Goal: Transaction & Acquisition: Purchase product/service

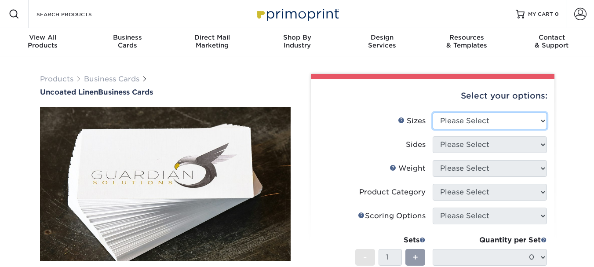
click at [500, 121] on select "Please Select 2" x 3.5" - Standard 2" x 7" - Foldover Card 2.125" x 3.375" - Eu…" at bounding box center [490, 121] width 114 height 17
select select "2.00x3.50"
click at [433, 113] on select "Please Select 2" x 3.5" - Standard 2" x 7" - Foldover Card 2.125" x 3.375" - Eu…" at bounding box center [490, 121] width 114 height 17
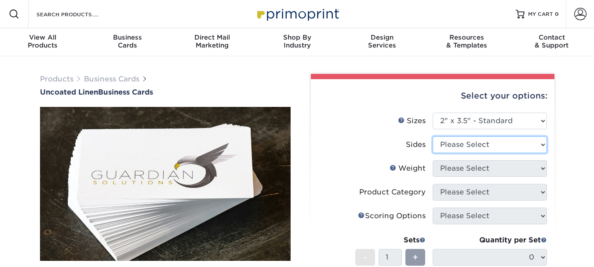
click at [485, 146] on select "Please Select Print Both Sides Print Front Only" at bounding box center [490, 144] width 114 height 17
select select "13abbda7-1d64-4f25-8bb2-c179b224825d"
click at [433, 136] on select "Please Select Print Both Sides Print Front Only" at bounding box center [490, 144] width 114 height 17
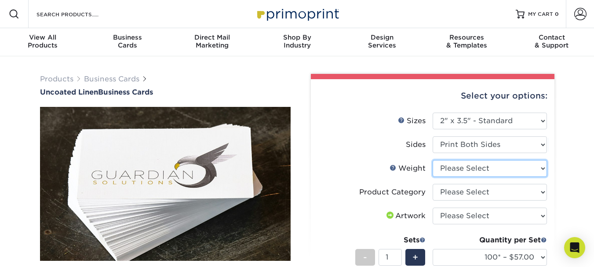
click at [484, 169] on select "Please Select 100LB" at bounding box center [490, 168] width 114 height 17
select select "100LB"
click at [433, 160] on select "Please Select 100LB" at bounding box center [490, 168] width 114 height 17
